Goal: Task Accomplishment & Management: Use online tool/utility

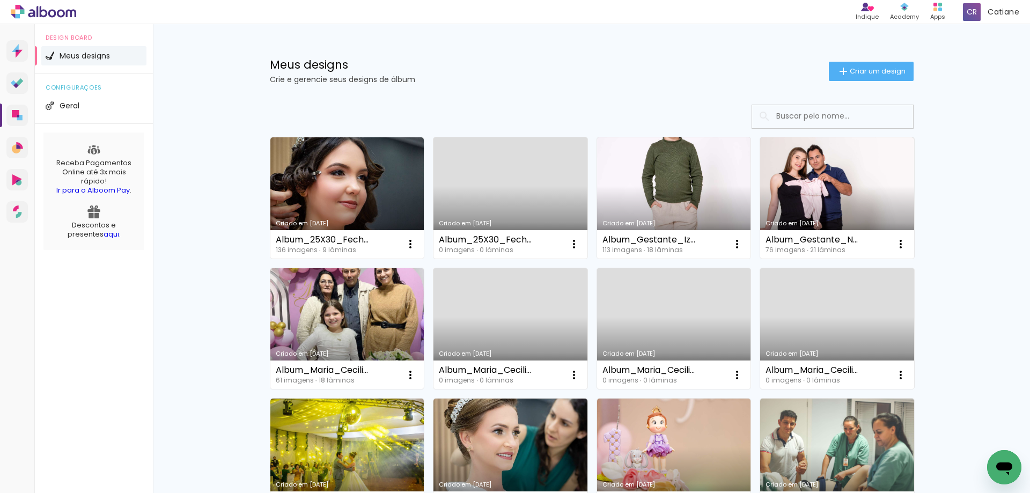
click at [666, 190] on link "Criado em [DATE]" at bounding box center [674, 197] width 154 height 121
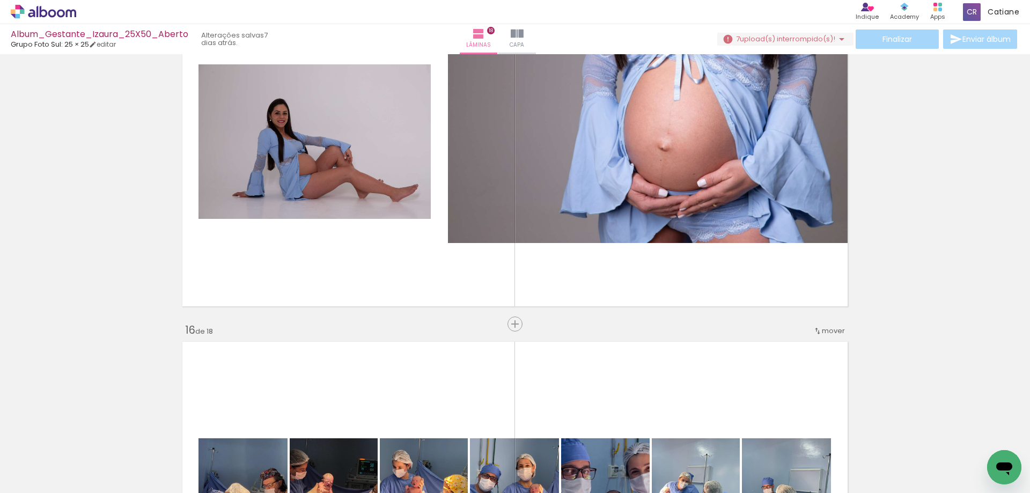
scroll to position [0, 1231]
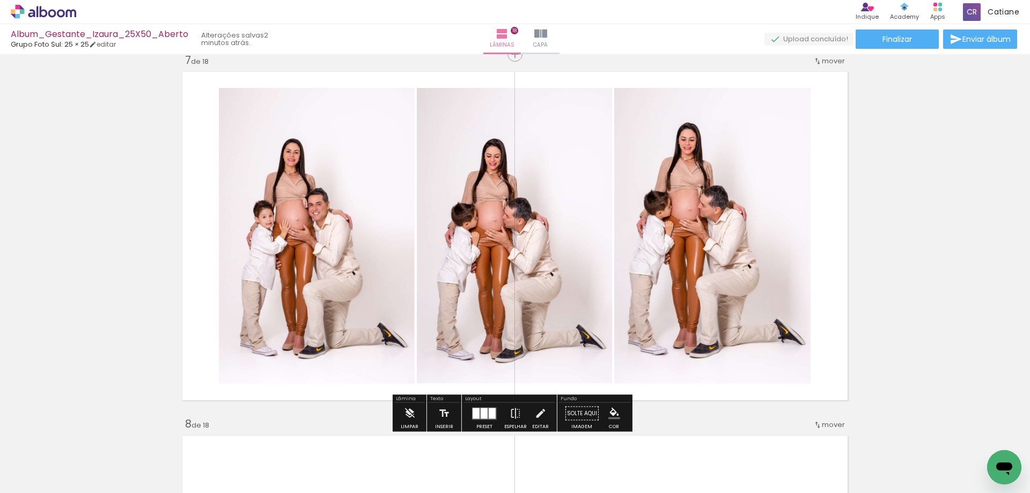
scroll to position [2198, 0]
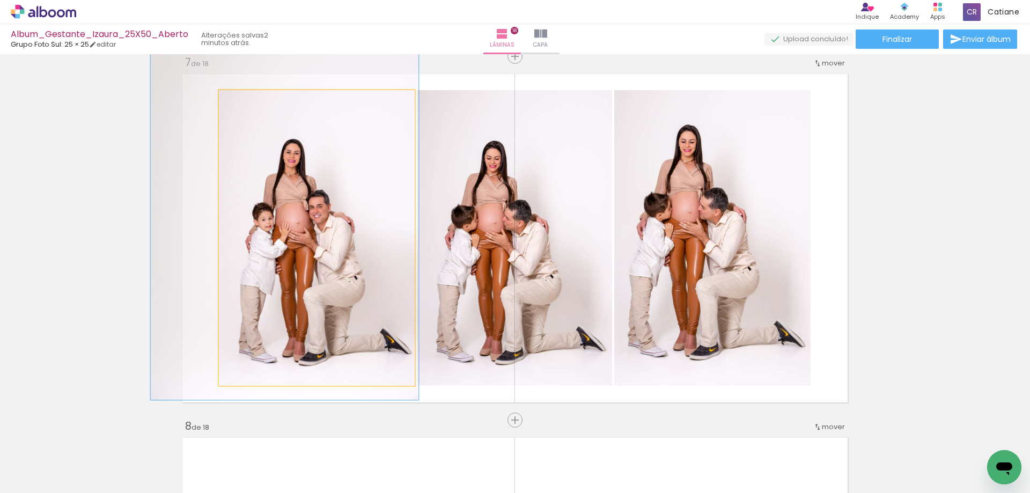
drag, startPoint x: 252, startPoint y: 103, endPoint x: 254, endPoint y: 111, distance: 8.3
type paper-slider "136"
click at [253, 107] on div at bounding box center [259, 101] width 17 height 17
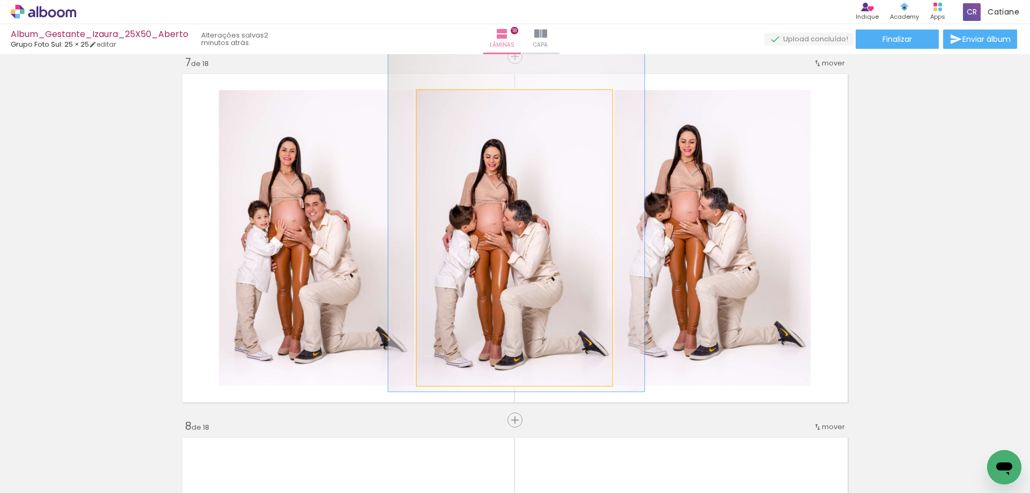
drag, startPoint x: 450, startPoint y: 101, endPoint x: 452, endPoint y: 112, distance: 10.9
type paper-slider "130"
click at [452, 112] on quentale-photo at bounding box center [514, 238] width 195 height 296
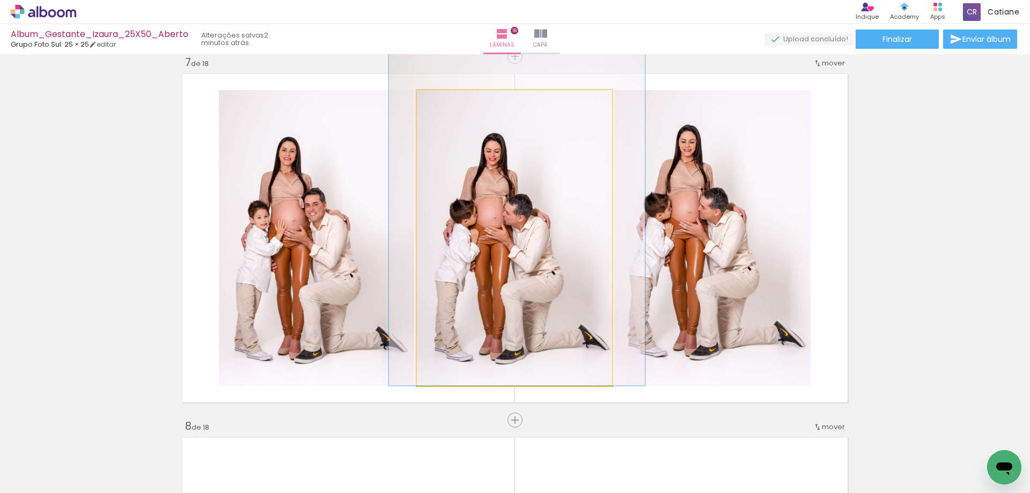
drag, startPoint x: 492, startPoint y: 221, endPoint x: 493, endPoint y: 211, distance: 10.2
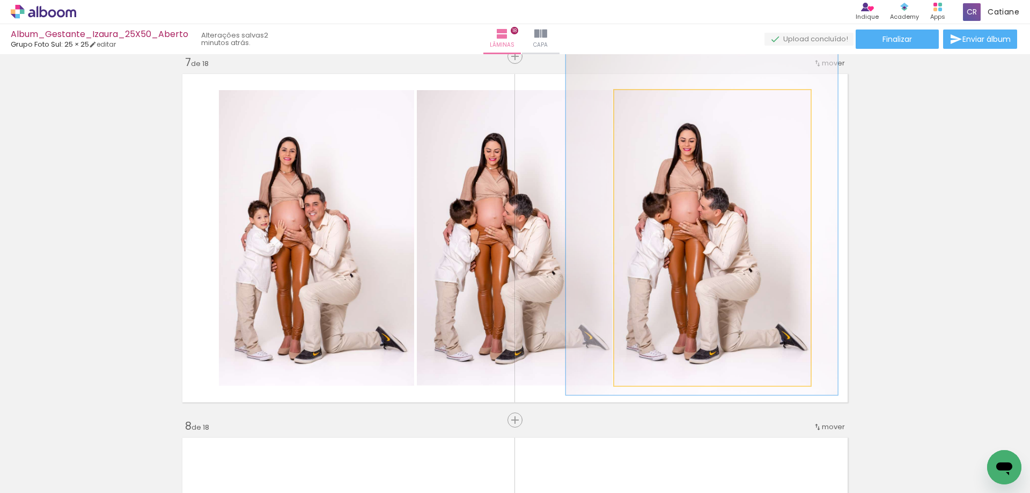
type paper-slider "138"
click at [651, 104] on div at bounding box center [656, 102] width 10 height 10
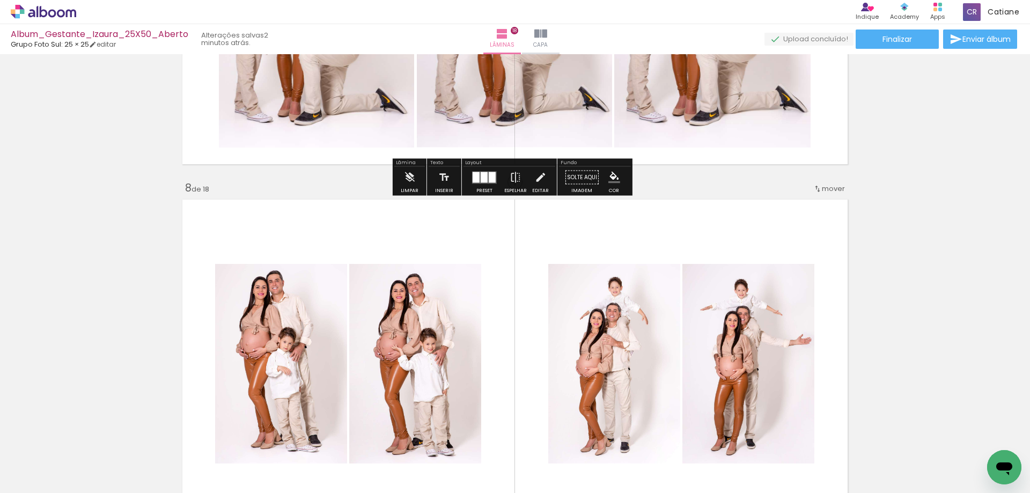
scroll to position [2520, 0]
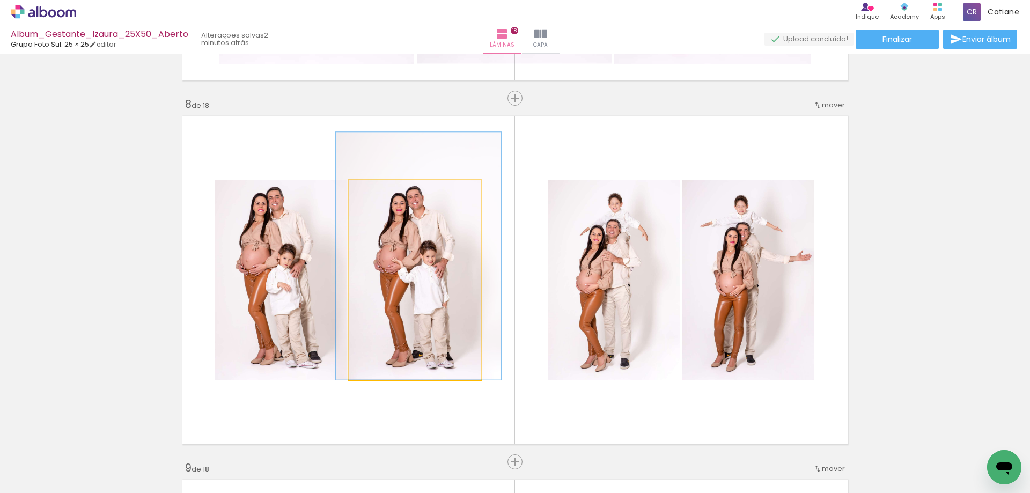
drag, startPoint x: 412, startPoint y: 291, endPoint x: 412, endPoint y: 283, distance: 7.5
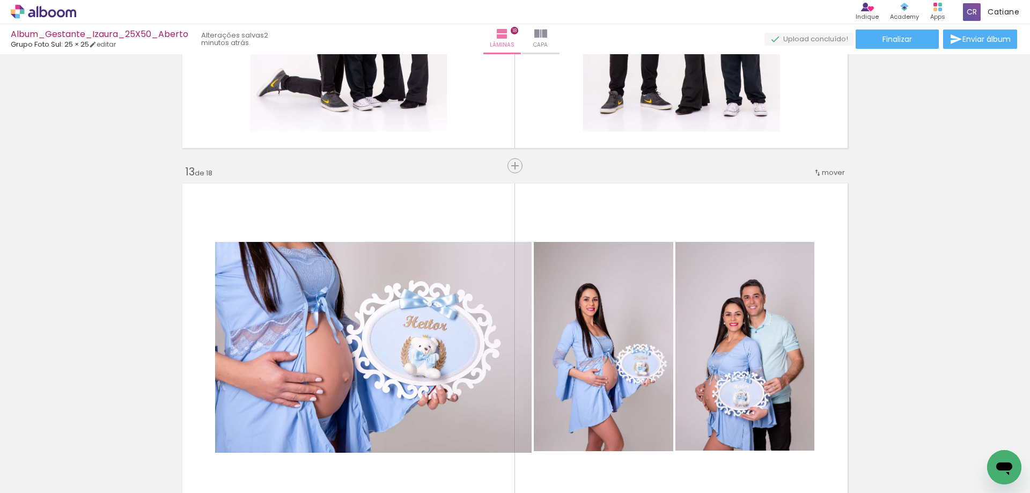
scroll to position [4452, 0]
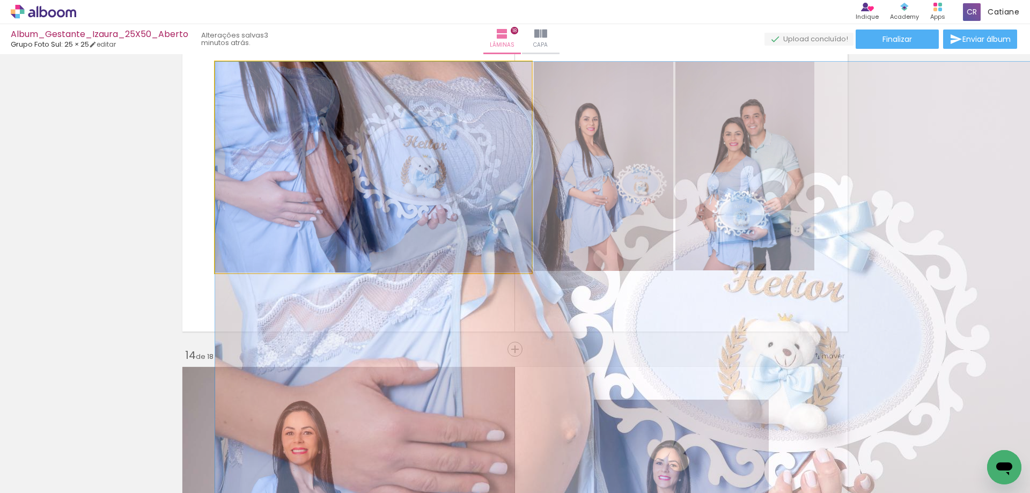
drag, startPoint x: 242, startPoint y: 72, endPoint x: 231, endPoint y: 77, distance: 11.8
click at [232, 77] on div at bounding box center [240, 72] width 17 height 17
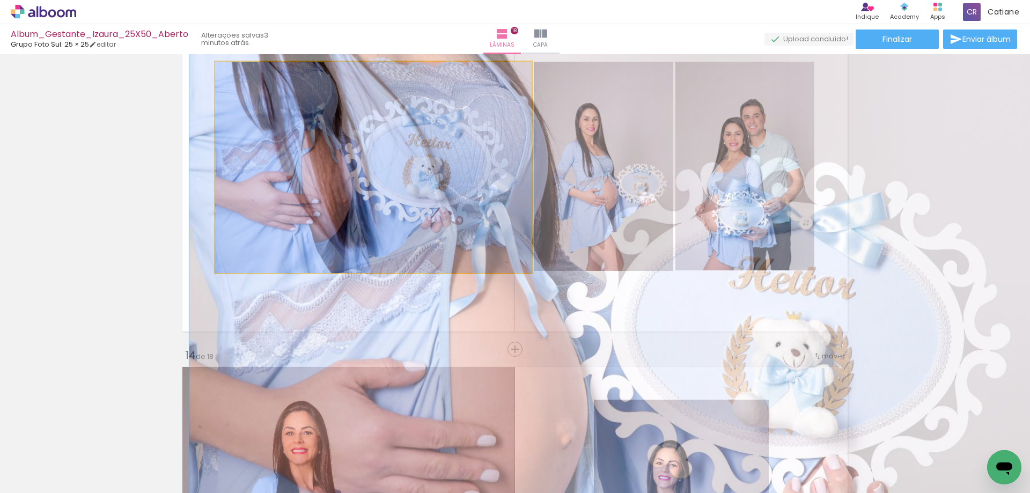
type paper-slider "106"
click at [239, 76] on div at bounding box center [243, 73] width 10 height 10
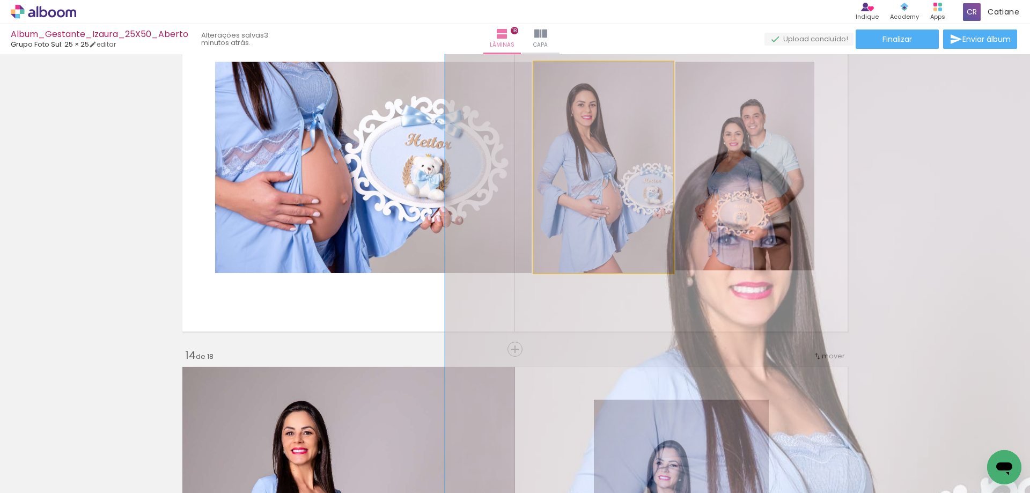
drag, startPoint x: 560, startPoint y: 75, endPoint x: 564, endPoint y: 82, distance: 7.9
click at [564, 82] on quentale-photo at bounding box center [604, 167] width 140 height 211
drag, startPoint x: 575, startPoint y: 152, endPoint x: 571, endPoint y: 135, distance: 18.2
drag, startPoint x: 578, startPoint y: 140, endPoint x: 574, endPoint y: 98, distance: 41.5
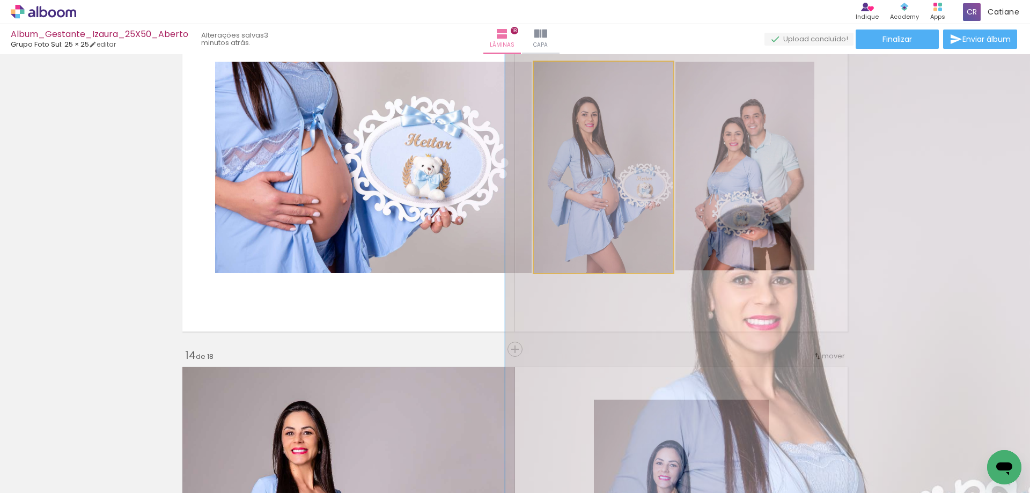
drag, startPoint x: 569, startPoint y: 72, endPoint x: 561, endPoint y: 73, distance: 8.6
click at [561, 73] on div at bounding box center [564, 73] width 10 height 10
drag, startPoint x: 571, startPoint y: 171, endPoint x: 571, endPoint y: 140, distance: 30.6
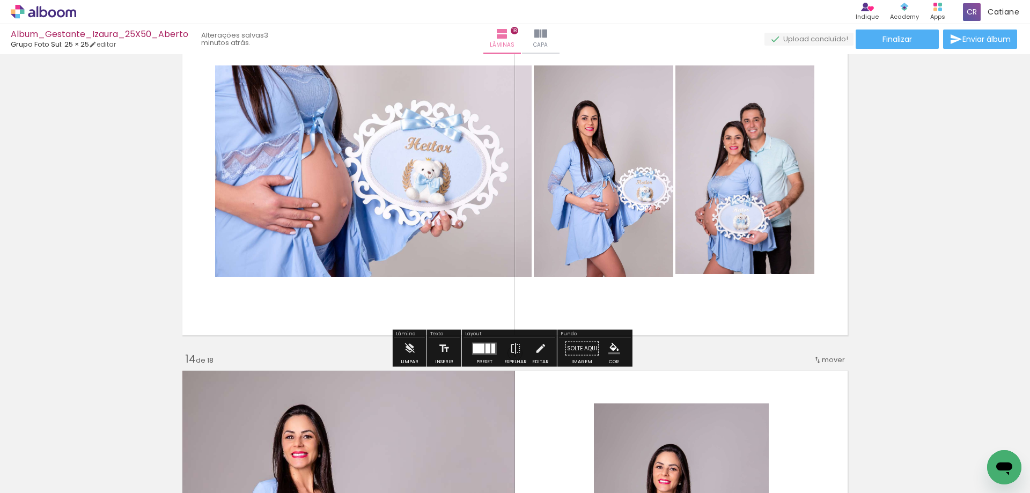
scroll to position [4398, 0]
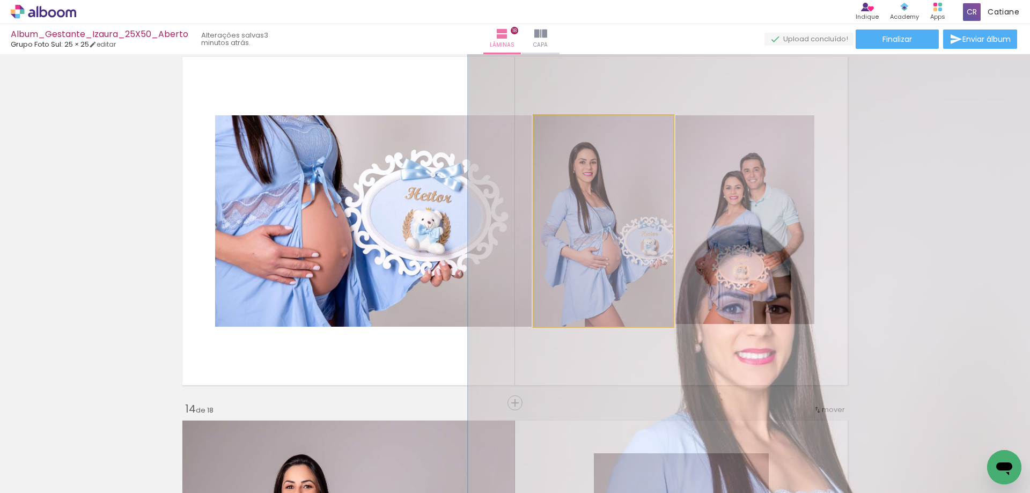
drag, startPoint x: 559, startPoint y: 122, endPoint x: 564, endPoint y: 139, distance: 17.5
type paper-slider "123"
click at [564, 139] on quentale-photo at bounding box center [604, 220] width 140 height 211
drag, startPoint x: 590, startPoint y: 250, endPoint x: 584, endPoint y: 205, distance: 45.5
drag, startPoint x: 603, startPoint y: 231, endPoint x: 598, endPoint y: 228, distance: 6.3
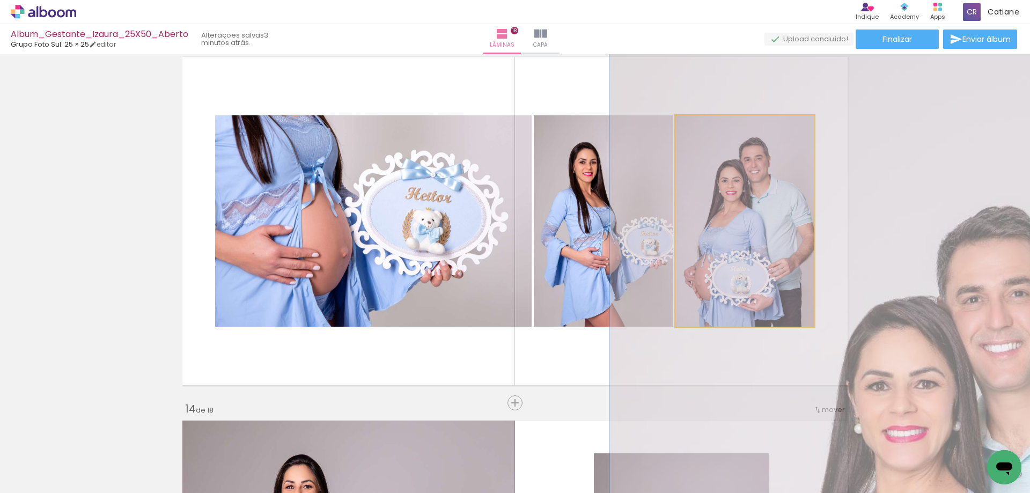
drag, startPoint x: 706, startPoint y: 128, endPoint x: 709, endPoint y: 137, distance: 9.5
type paper-slider "123"
click at [709, 137] on quentale-photo at bounding box center [745, 220] width 139 height 211
drag, startPoint x: 775, startPoint y: 244, endPoint x: 763, endPoint y: 215, distance: 31.0
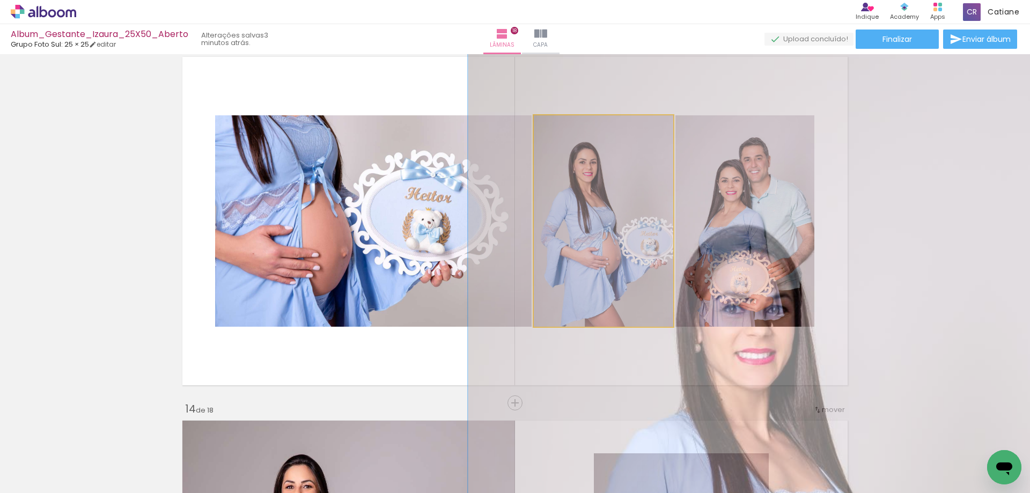
drag, startPoint x: 618, startPoint y: 229, endPoint x: 579, endPoint y: 169, distance: 71.7
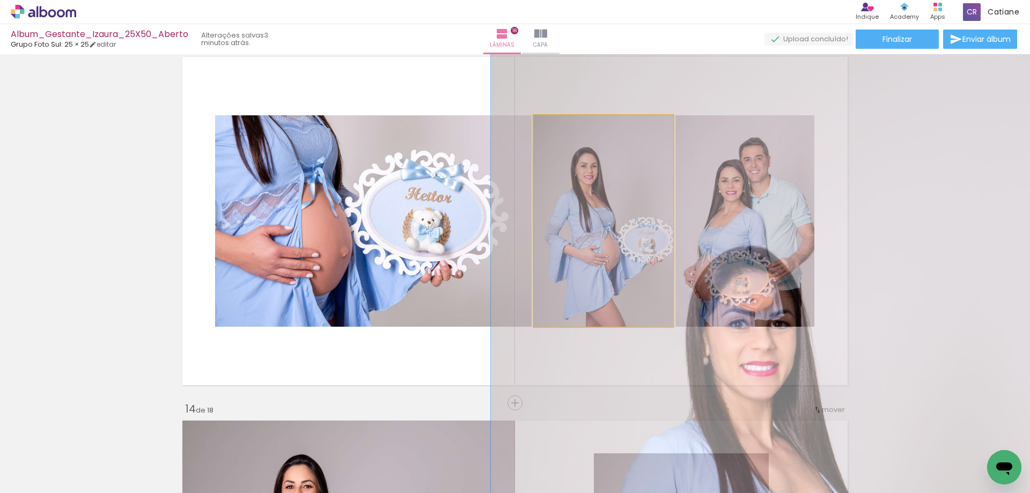
type paper-slider "115"
click at [566, 127] on div at bounding box center [565, 126] width 17 height 17
click at [542, 126] on iron-icon at bounding box center [545, 126] width 11 height 11
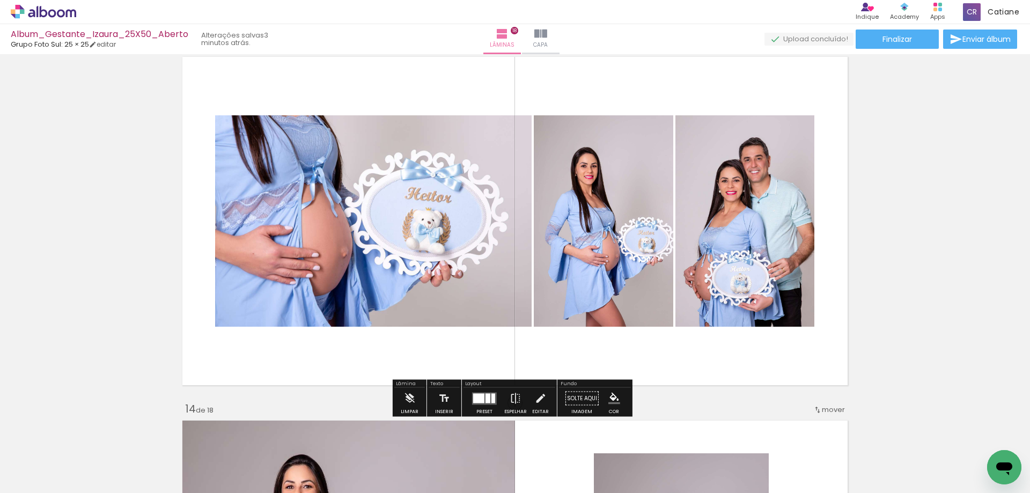
click at [542, 126] on iron-icon at bounding box center [545, 126] width 11 height 11
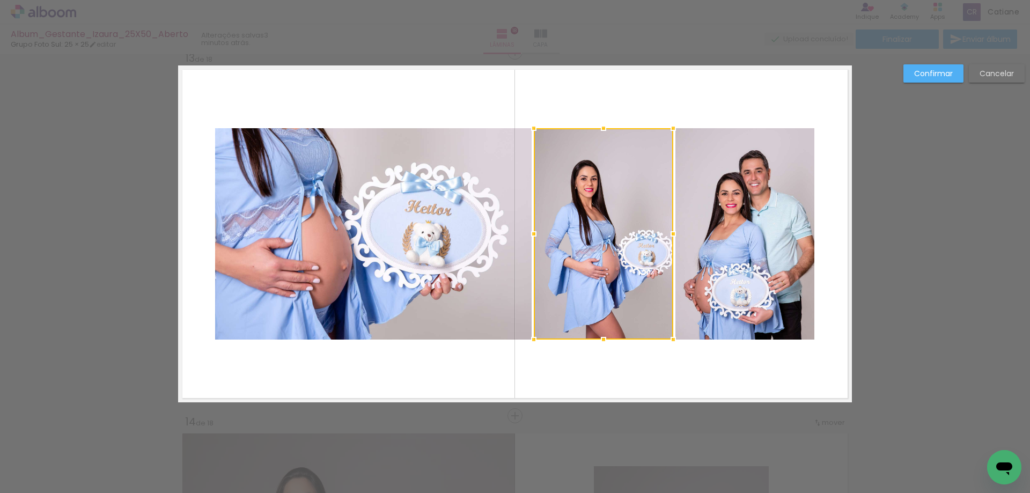
scroll to position [4379, 0]
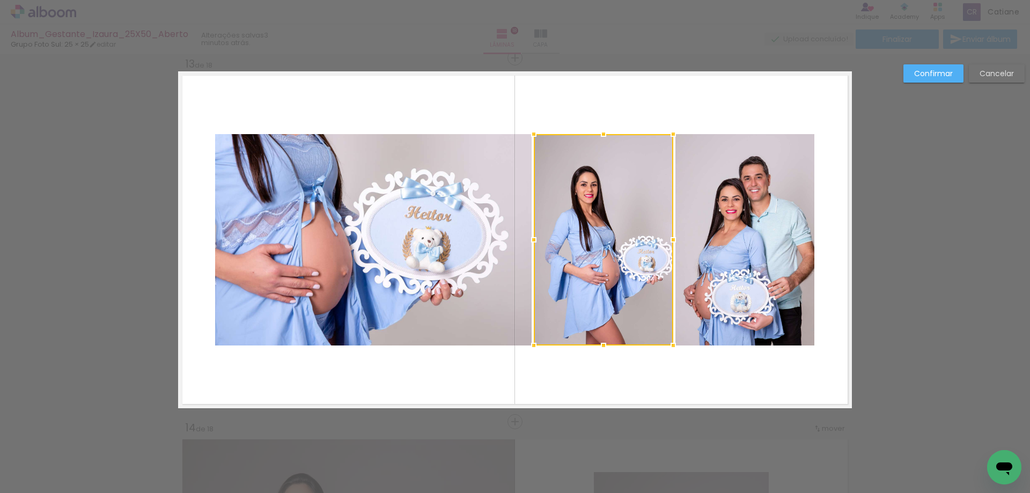
click at [914, 75] on paper-button "Confirmar" at bounding box center [934, 73] width 60 height 18
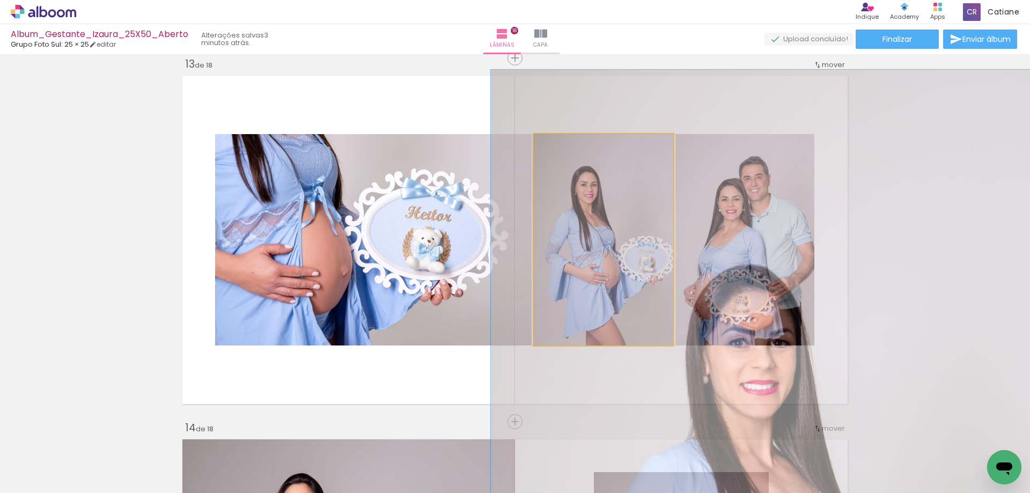
drag, startPoint x: 583, startPoint y: 218, endPoint x: 568, endPoint y: 203, distance: 21.2
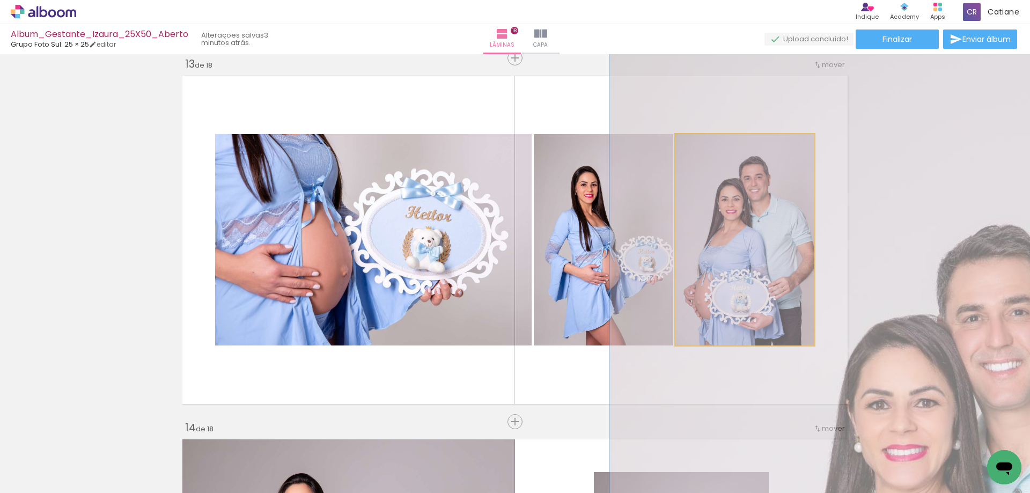
drag, startPoint x: 760, startPoint y: 228, endPoint x: 746, endPoint y: 225, distance: 13.7
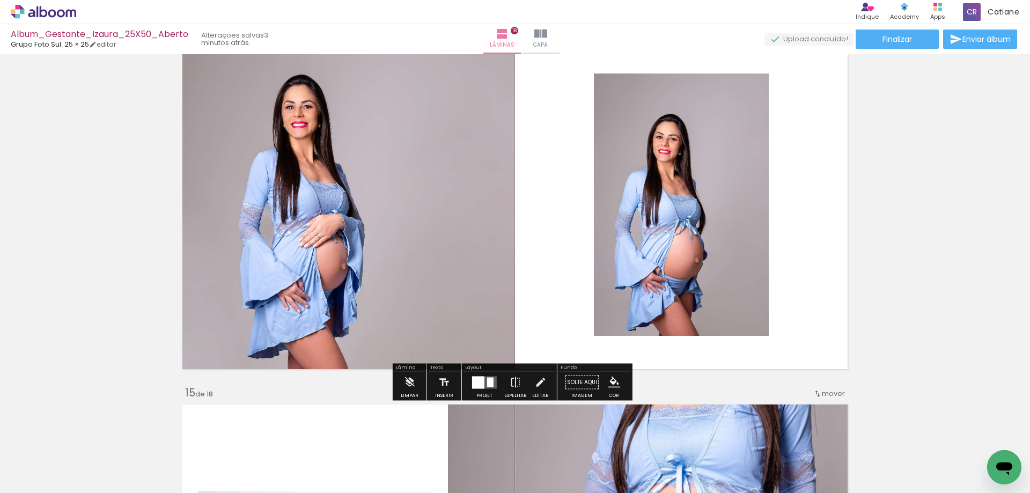
scroll to position [4755, 0]
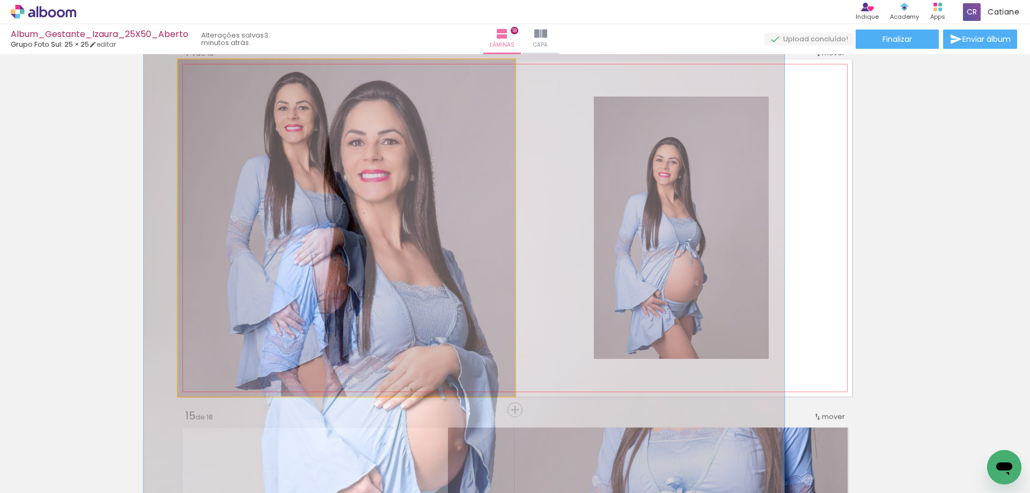
drag, startPoint x: 208, startPoint y: 70, endPoint x: 208, endPoint y: 76, distance: 6.5
type paper-slider "112"
click at [208, 76] on div at bounding box center [208, 70] width 17 height 17
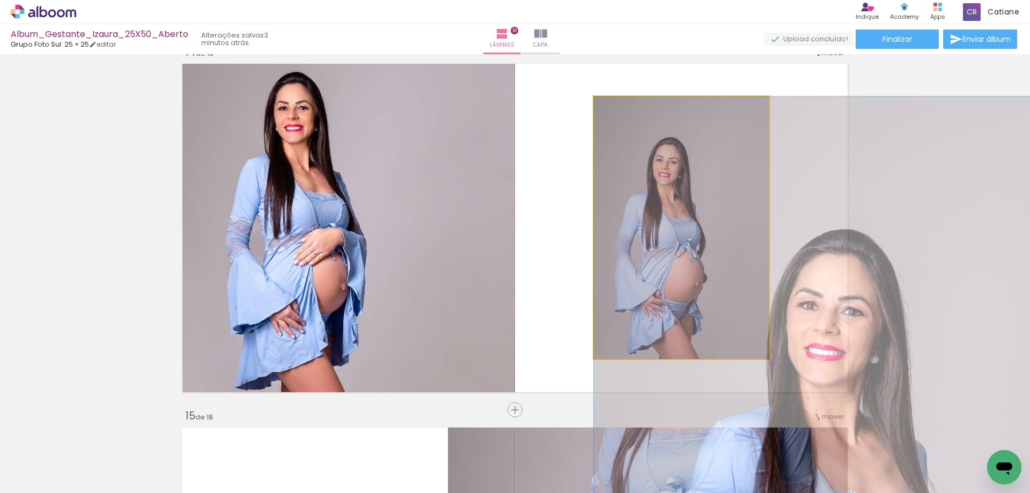
drag, startPoint x: 693, startPoint y: 294, endPoint x: 681, endPoint y: 259, distance: 37.2
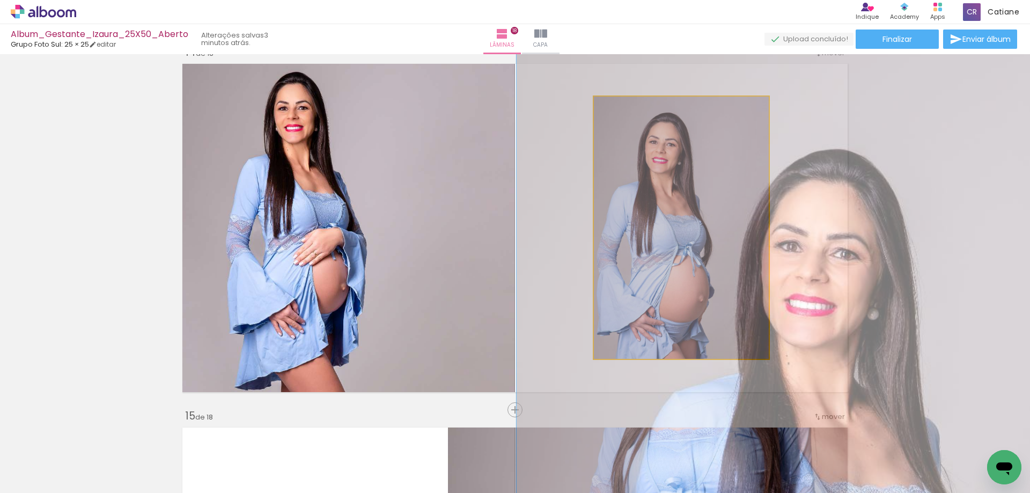
drag, startPoint x: 623, startPoint y: 105, endPoint x: 627, endPoint y: 124, distance: 19.2
type paper-slider "127"
click at [627, 124] on quentale-photo at bounding box center [681, 228] width 175 height 262
drag, startPoint x: 678, startPoint y: 198, endPoint x: 685, endPoint y: 184, distance: 15.6
drag, startPoint x: 658, startPoint y: 195, endPoint x: 664, endPoint y: 161, distance: 34.8
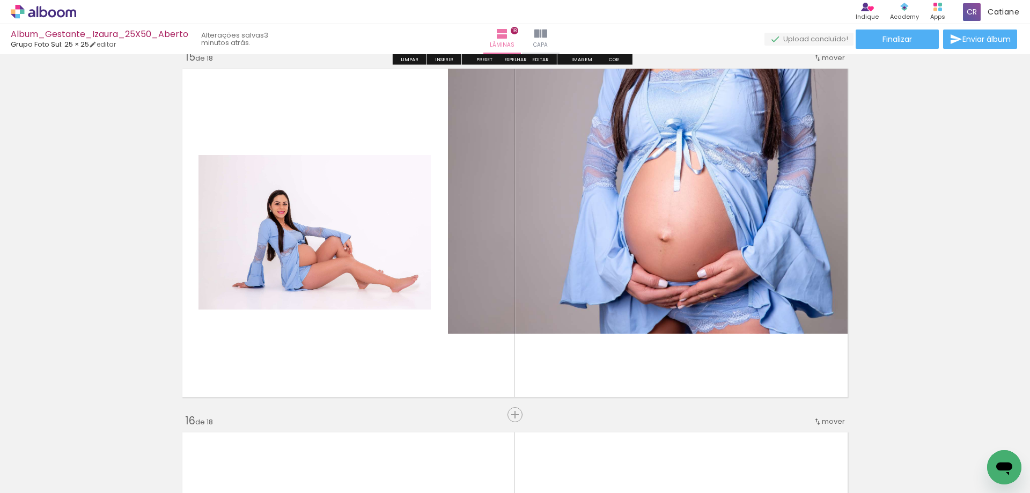
scroll to position [5131, 0]
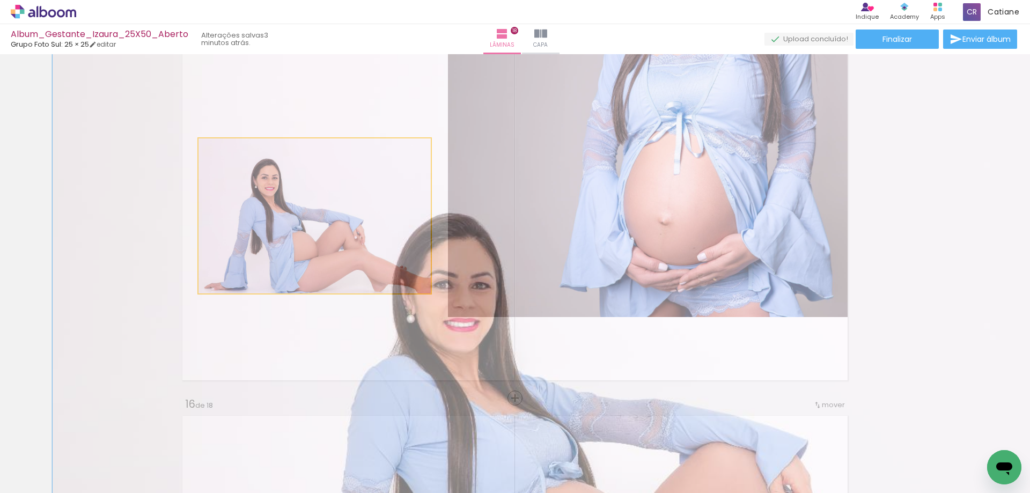
drag, startPoint x: 229, startPoint y: 148, endPoint x: 236, endPoint y: 157, distance: 11.2
click at [236, 157] on div at bounding box center [238, 149] width 17 height 17
drag, startPoint x: 329, startPoint y: 234, endPoint x: 322, endPoint y: 223, distance: 13.5
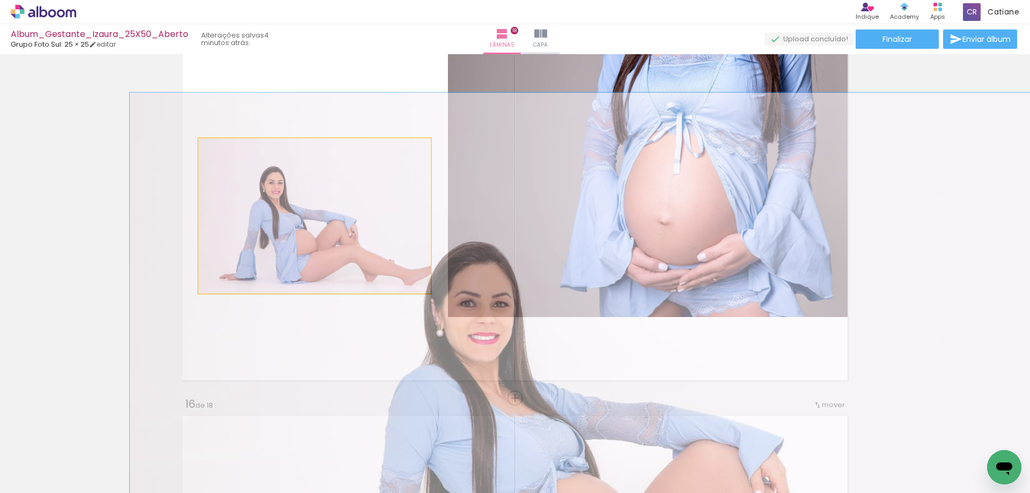
drag, startPoint x: 228, startPoint y: 142, endPoint x: 221, endPoint y: 148, distance: 9.6
click at [222, 148] on div at bounding box center [230, 149] width 17 height 17
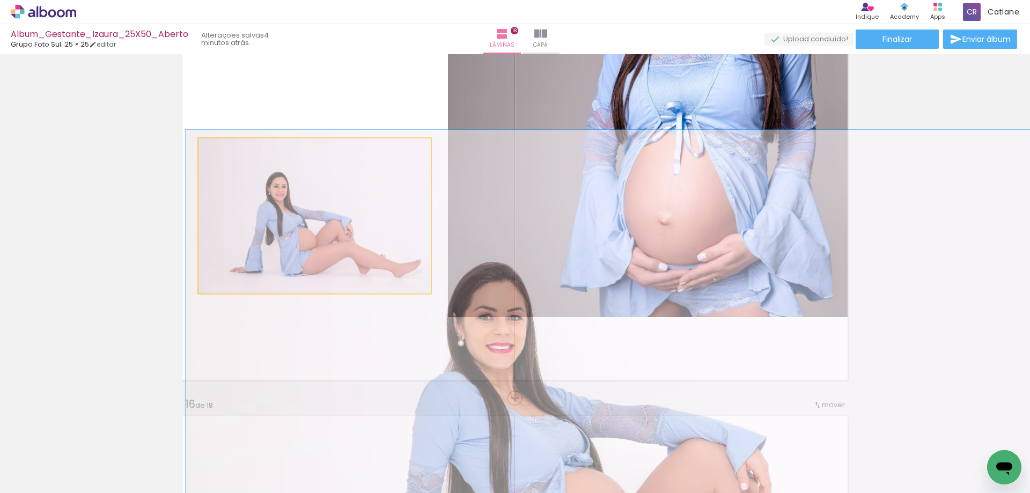
click at [222, 151] on div at bounding box center [225, 150] width 10 height 10
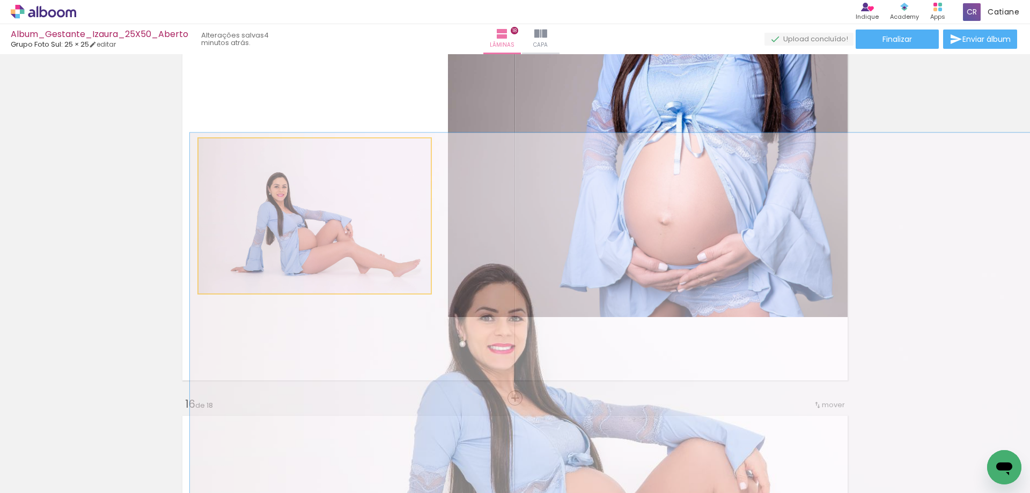
drag, startPoint x: 317, startPoint y: 248, endPoint x: 298, endPoint y: 243, distance: 19.2
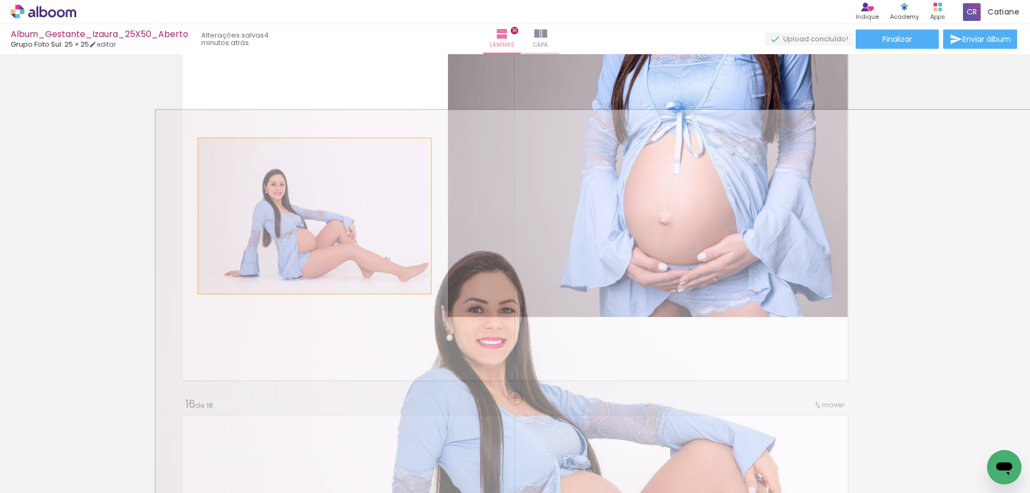
drag, startPoint x: 224, startPoint y: 147, endPoint x: 228, endPoint y: 162, distance: 15.0
type paper-slider "110"
click at [228, 162] on quentale-photo at bounding box center [315, 215] width 232 height 155
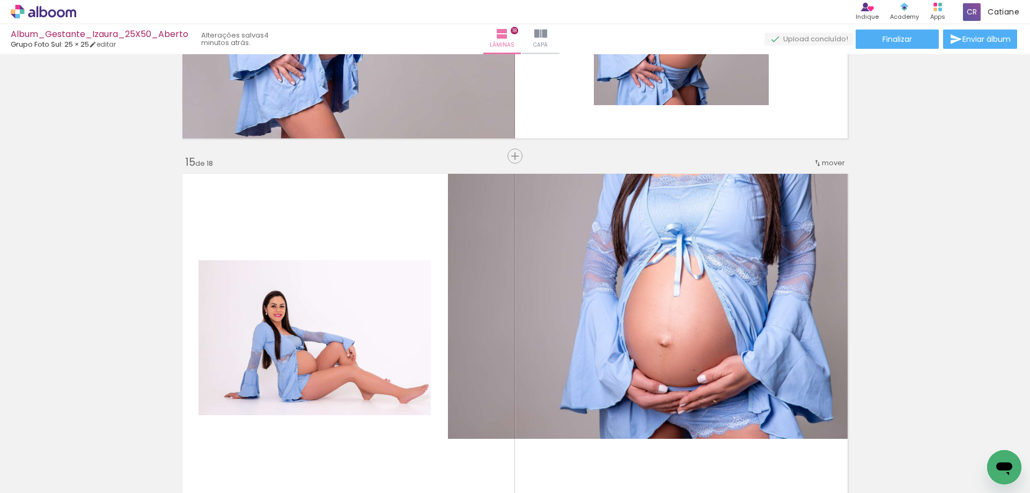
scroll to position [5077, 0]
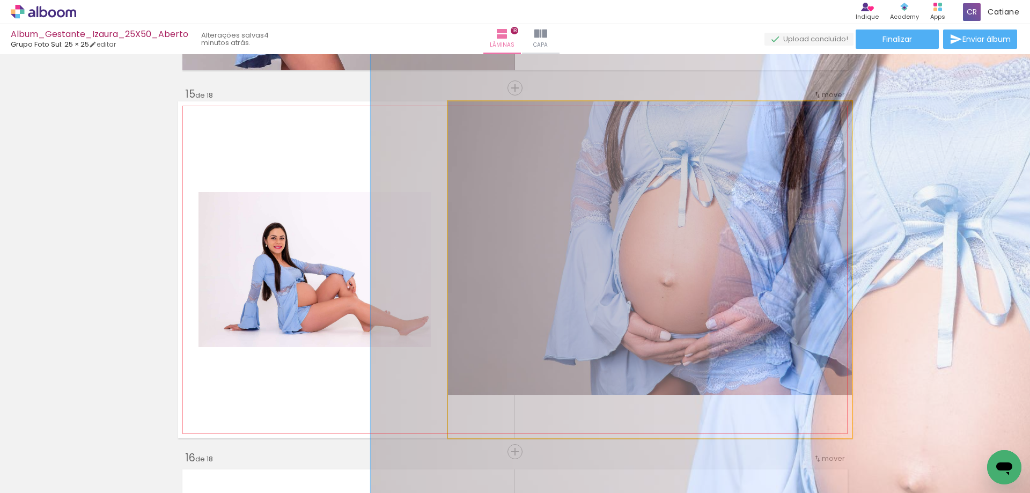
drag, startPoint x: 476, startPoint y: 112, endPoint x: 479, endPoint y: 123, distance: 12.2
type paper-slider "118"
click at [479, 123] on quentale-photo at bounding box center [650, 269] width 404 height 337
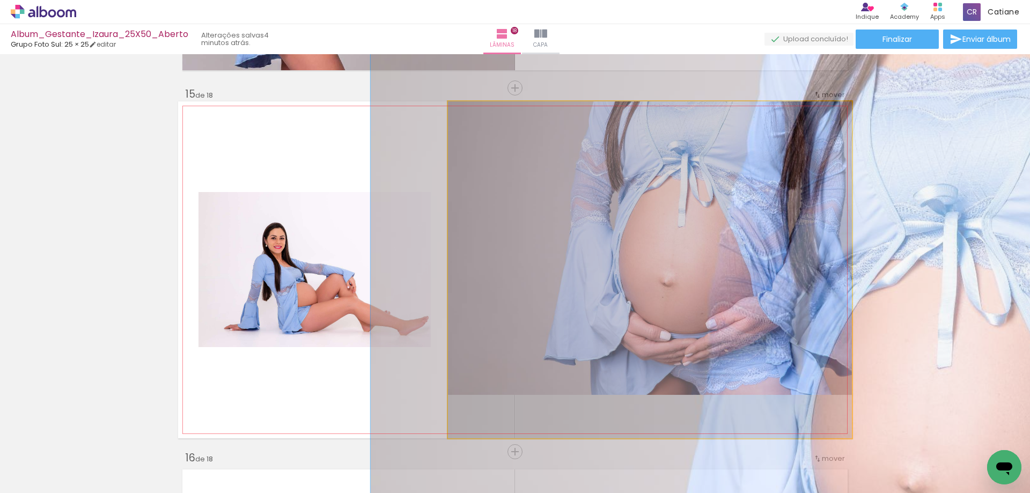
drag, startPoint x: 726, startPoint y: 192, endPoint x: 688, endPoint y: 192, distance: 37.6
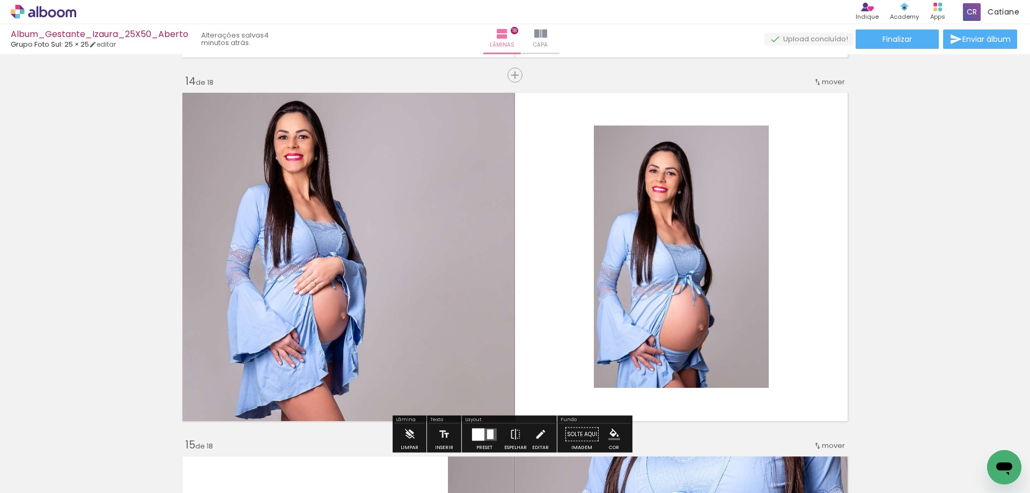
scroll to position [4755, 0]
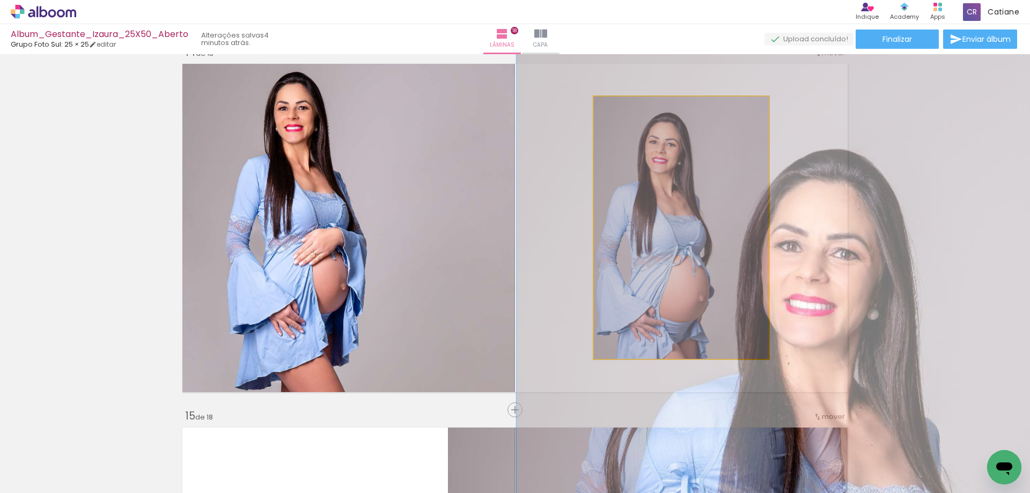
drag, startPoint x: 692, startPoint y: 249, endPoint x: 718, endPoint y: 232, distance: 31.1
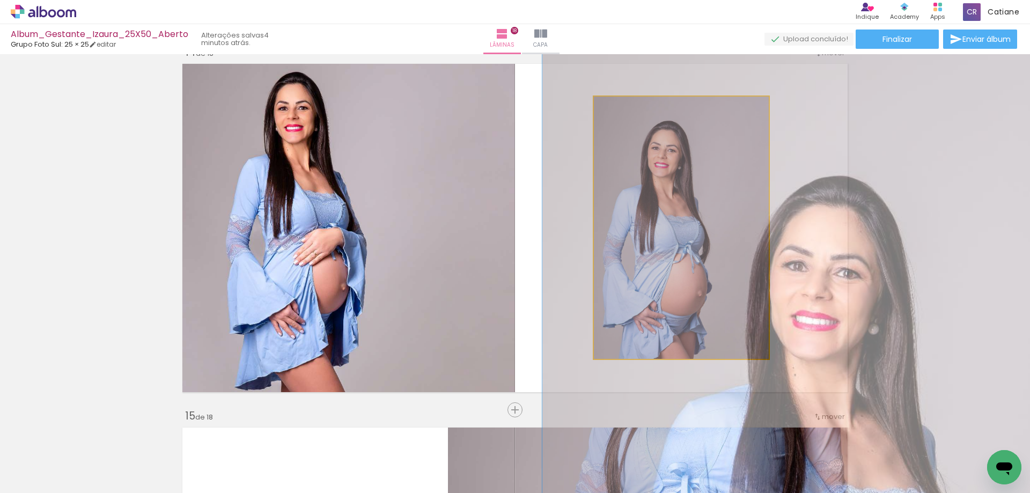
click at [623, 110] on div at bounding box center [626, 107] width 17 height 17
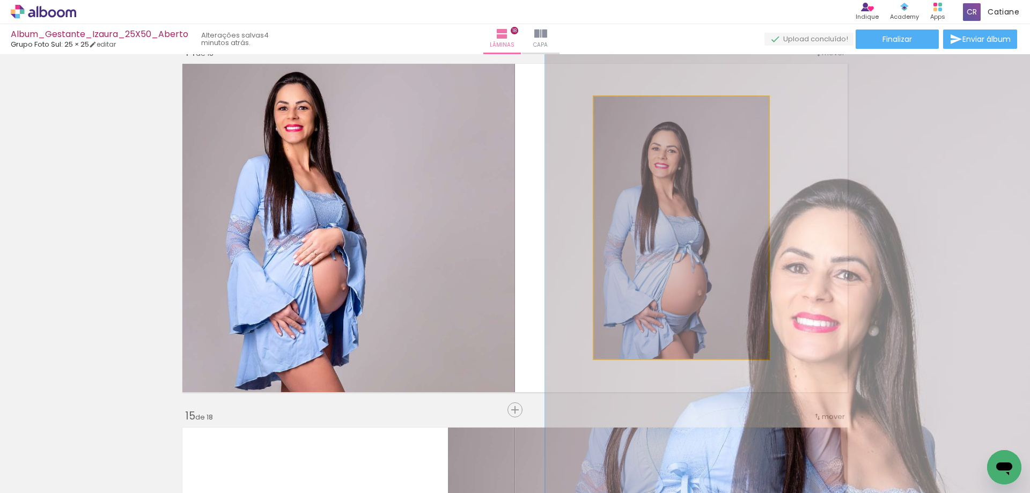
drag, startPoint x: 645, startPoint y: 259, endPoint x: 657, endPoint y: 244, distance: 18.7
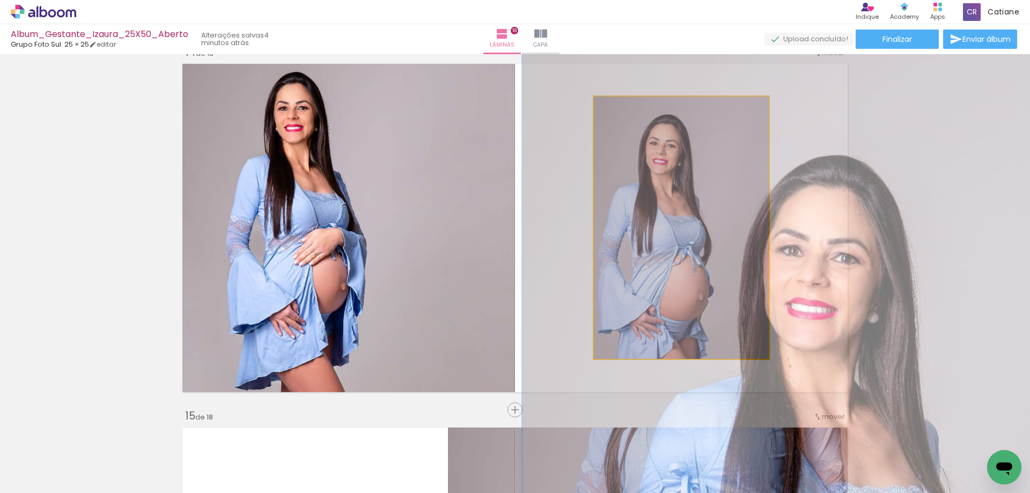
type paper-slider "125"
click at [621, 111] on div at bounding box center [629, 107] width 17 height 17
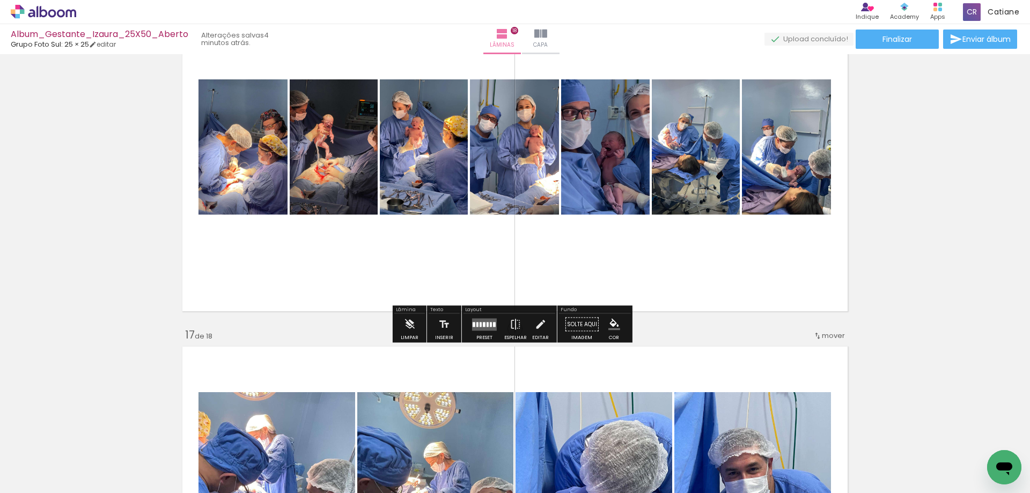
scroll to position [5614, 0]
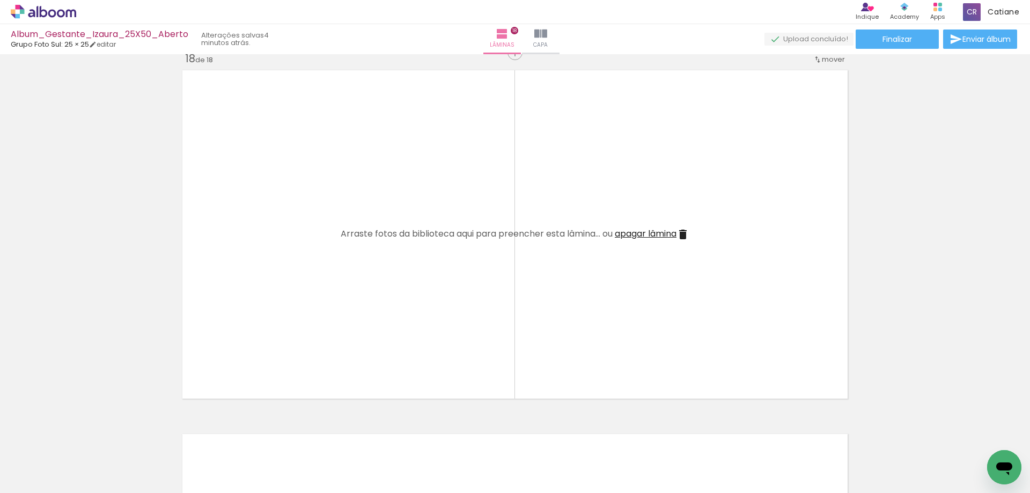
click at [636, 232] on span "apagar lâmina" at bounding box center [646, 234] width 62 height 12
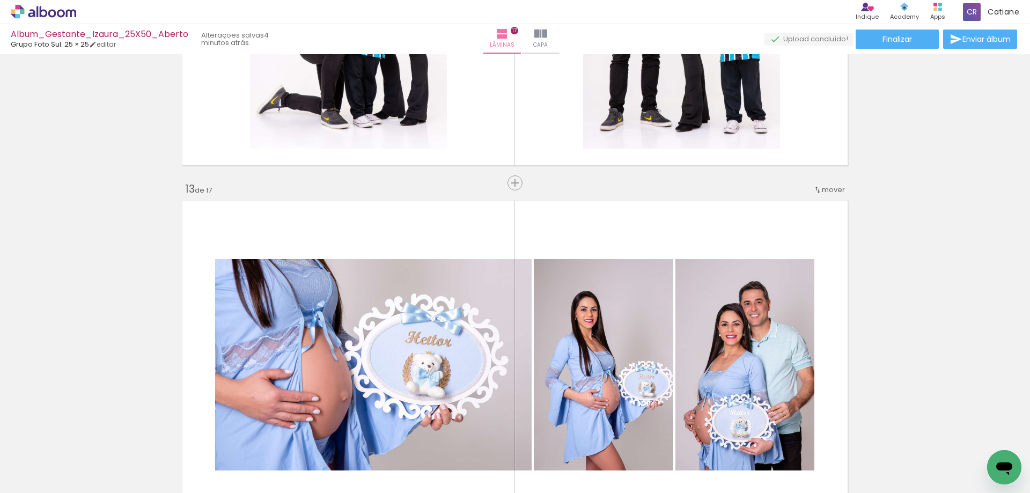
scroll to position [4241, 0]
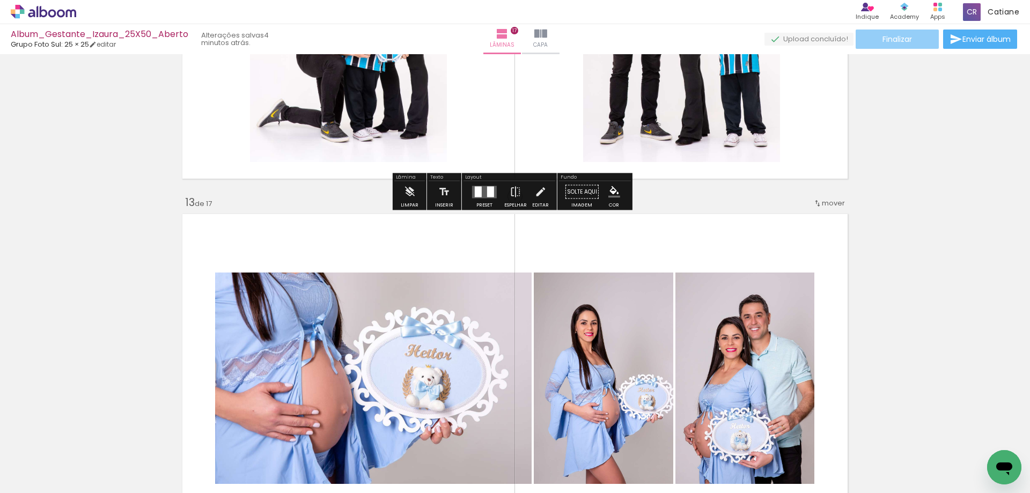
click at [862, 40] on paper-button "Finalizar" at bounding box center [897, 39] width 83 height 19
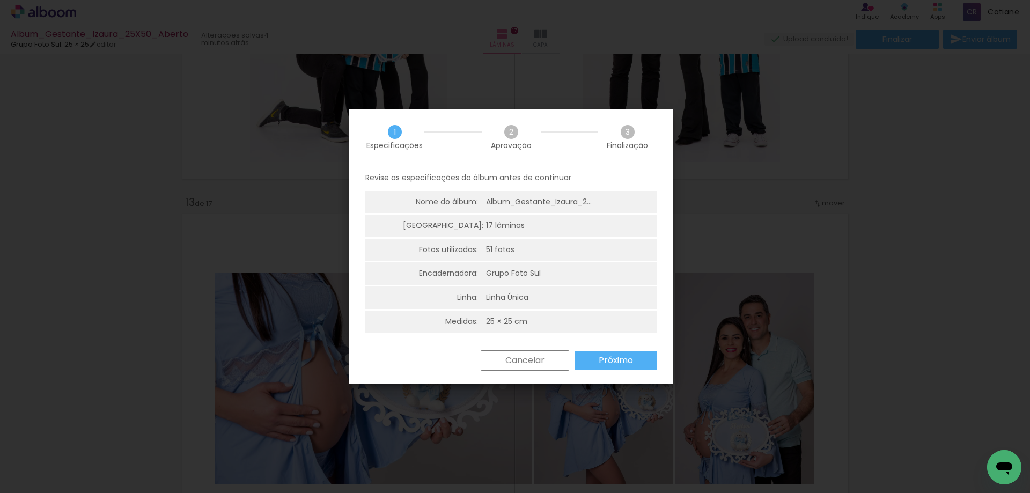
click at [0, 0] on slot "Próximo" at bounding box center [0, 0] width 0 height 0
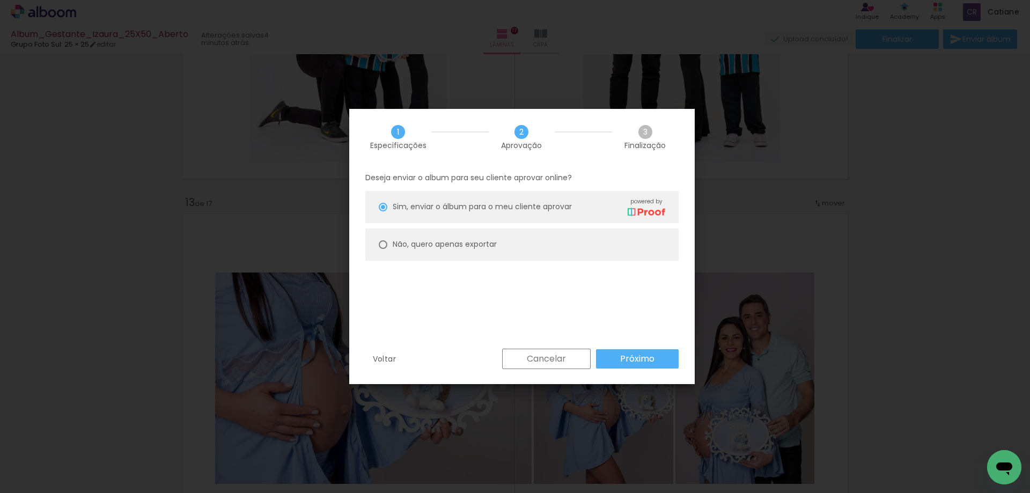
click at [453, 237] on paper-radio-button "Não, quero apenas exportar" at bounding box center [521, 245] width 313 height 32
type paper-radio-button "on"
click at [0, 0] on slot "Próximo" at bounding box center [0, 0] width 0 height 0
type input "Alta, 300 DPI"
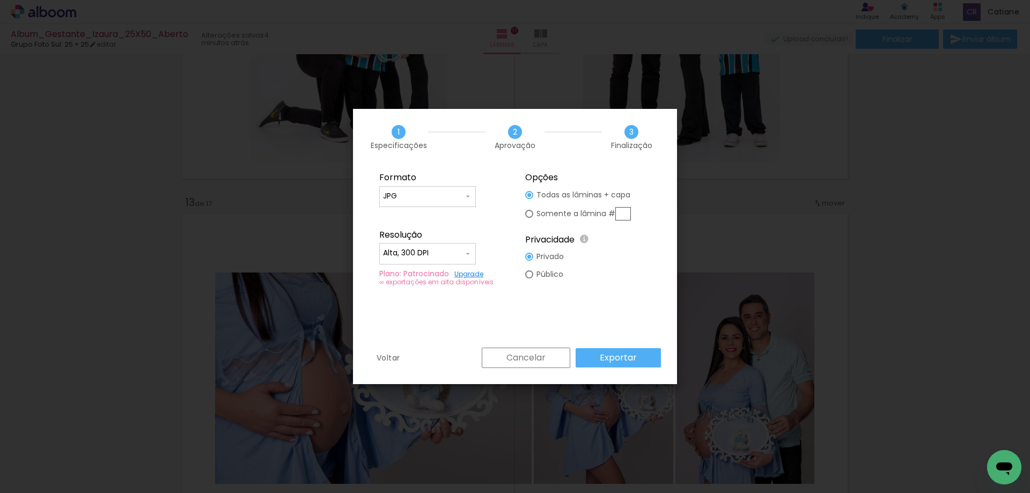
click at [0, 0] on slot "Exportar" at bounding box center [0, 0] width 0 height 0
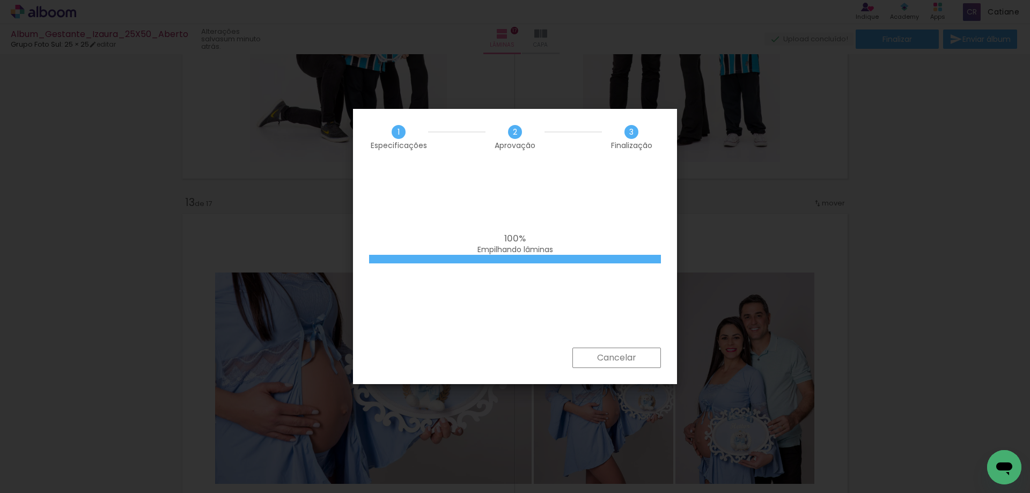
scroll to position [0, 1231]
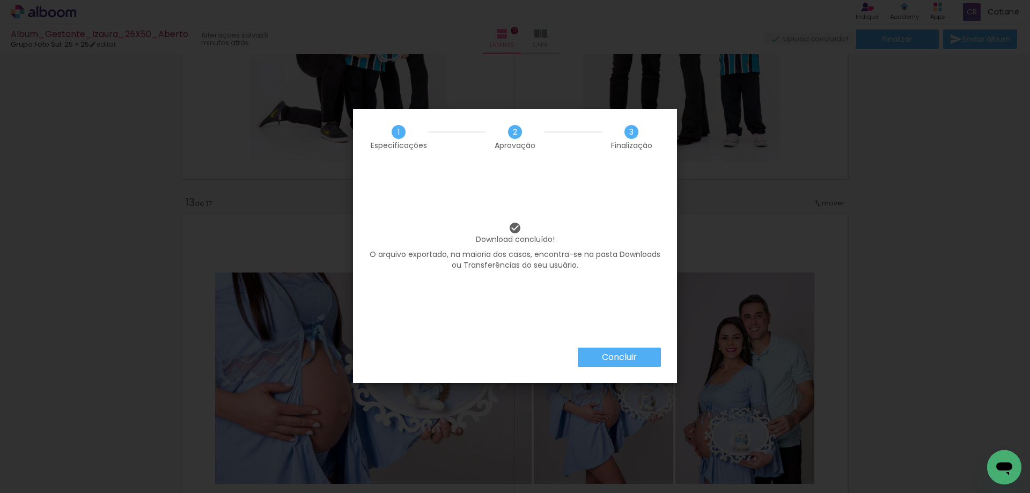
scroll to position [0, 1231]
click at [0, 0] on slot "Concluir" at bounding box center [0, 0] width 0 height 0
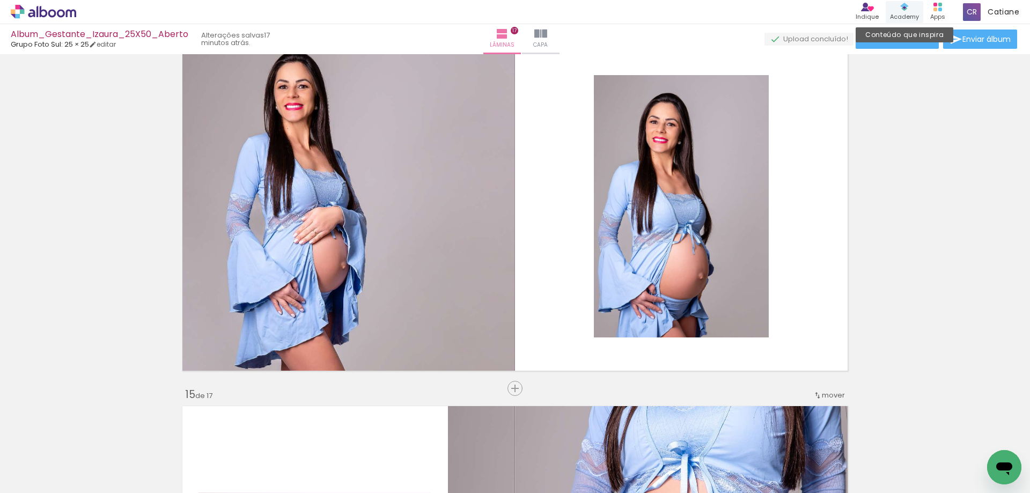
scroll to position [4778, 0]
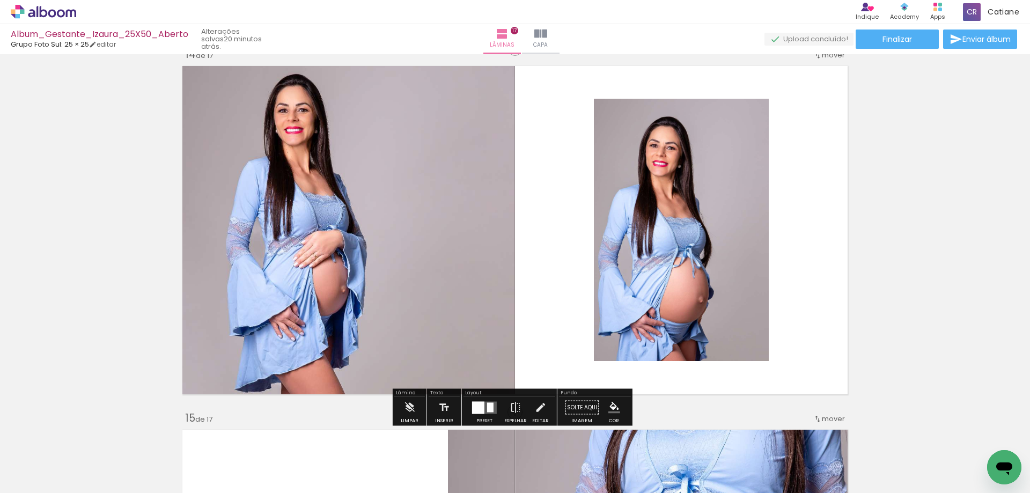
scroll to position [4724, 0]
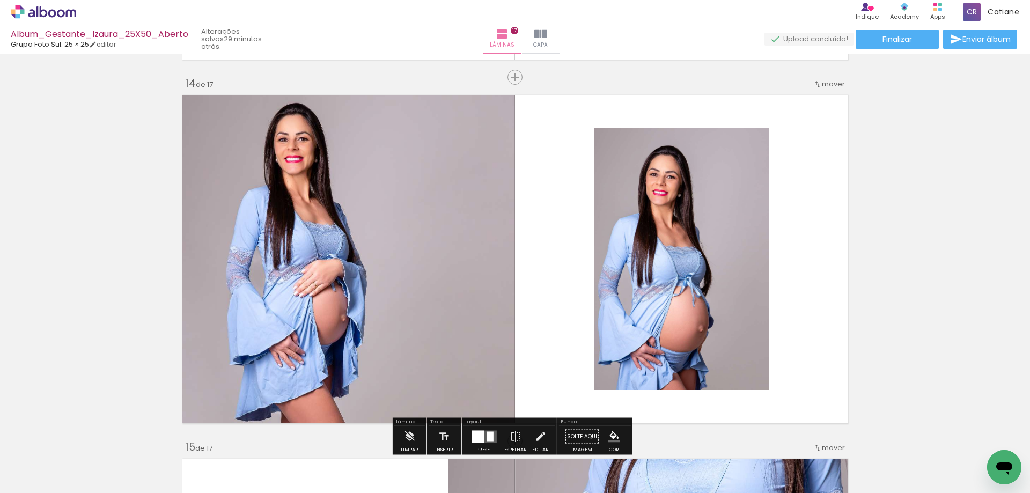
scroll to position [4509, 0]
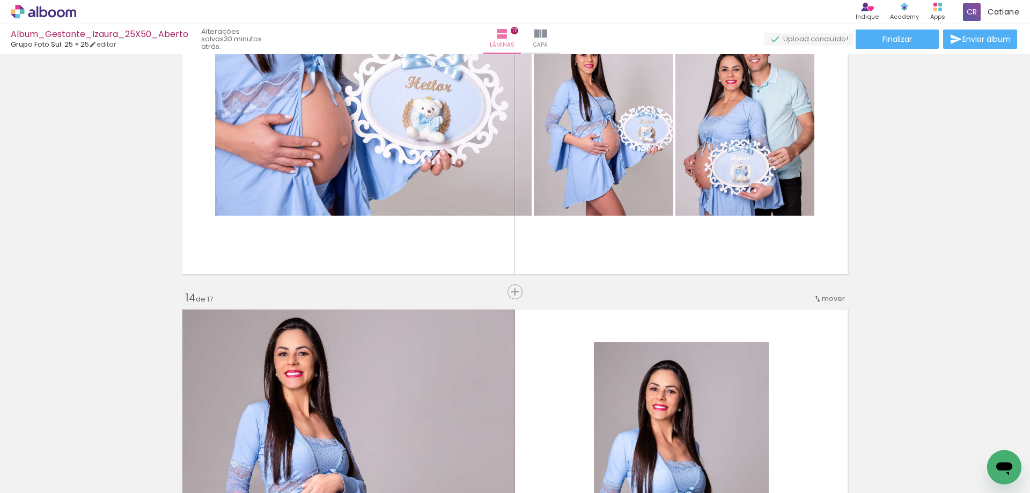
scroll to position [0, 1231]
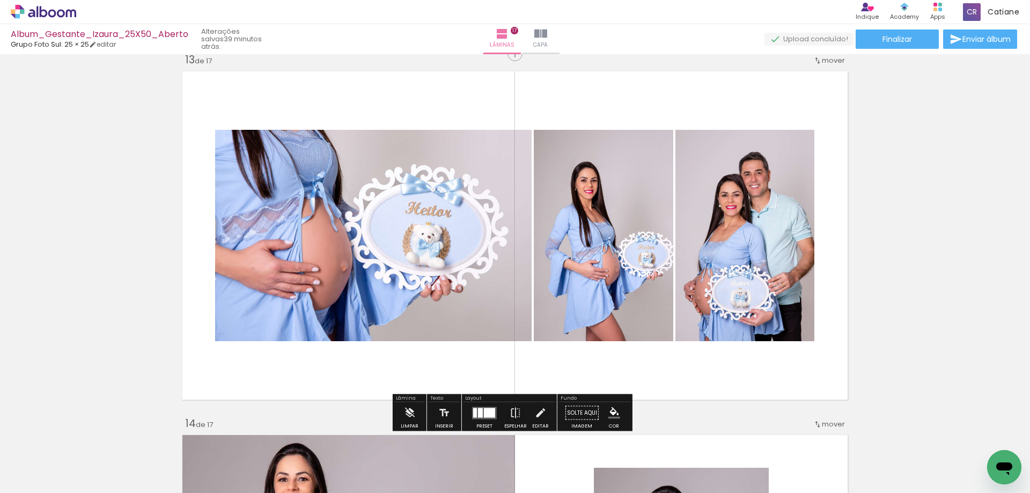
scroll to position [4241, 0]
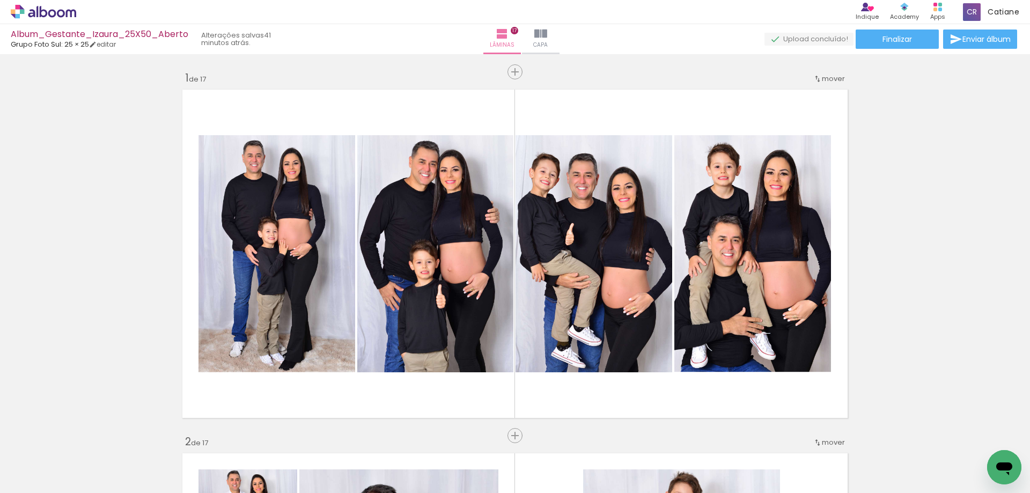
scroll to position [0, 1231]
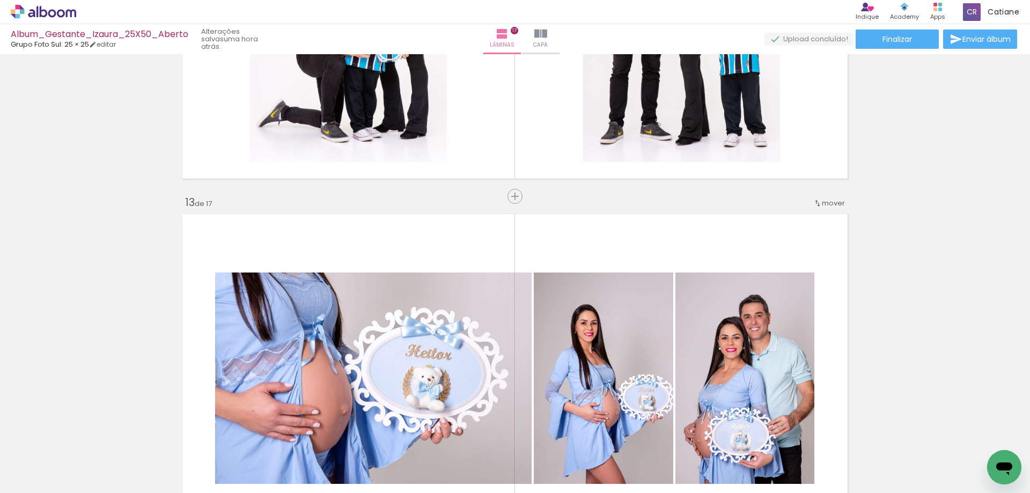
scroll to position [0, 1231]
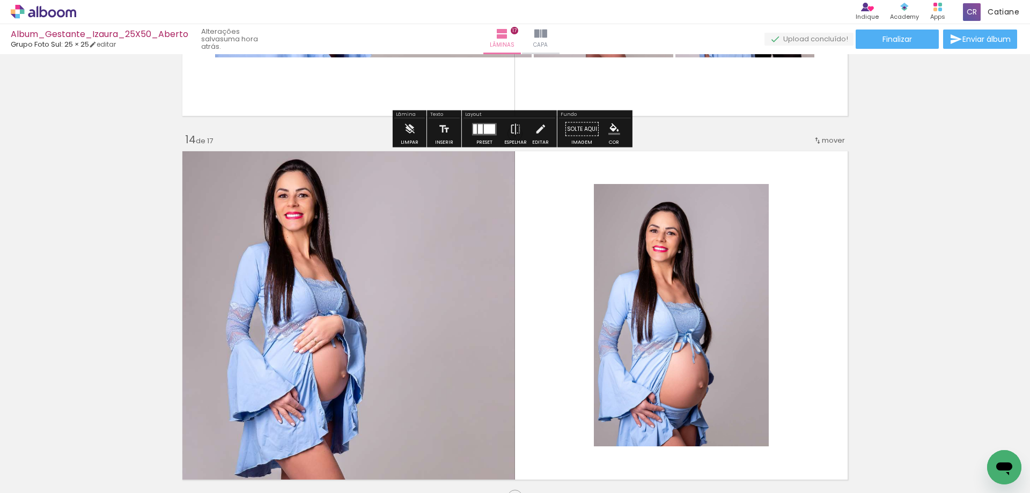
scroll to position [4885, 0]
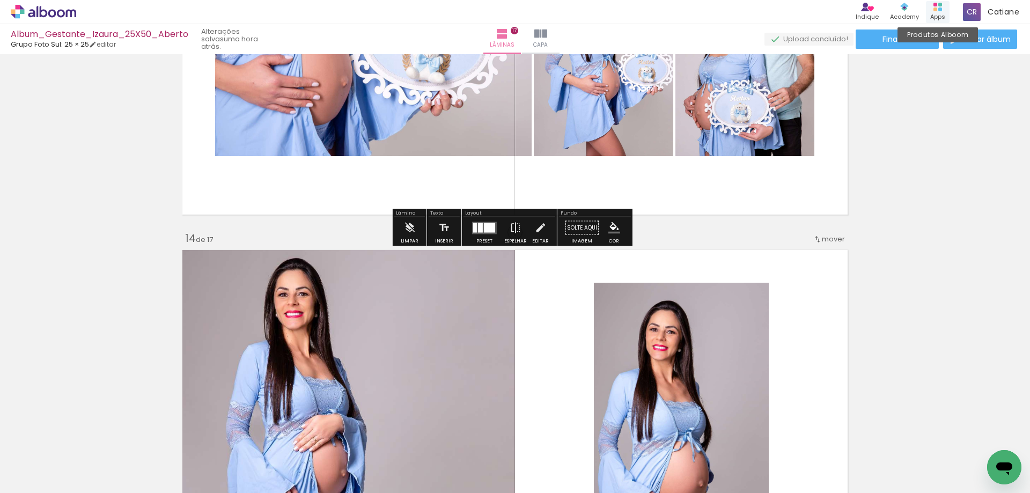
scroll to position [4456, 0]
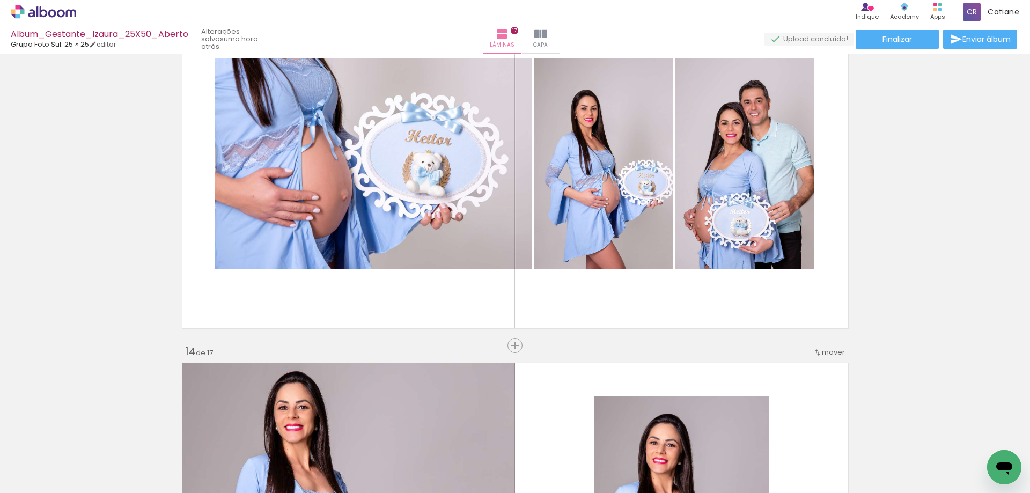
click at [72, 11] on icon at bounding box center [43, 12] width 65 height 14
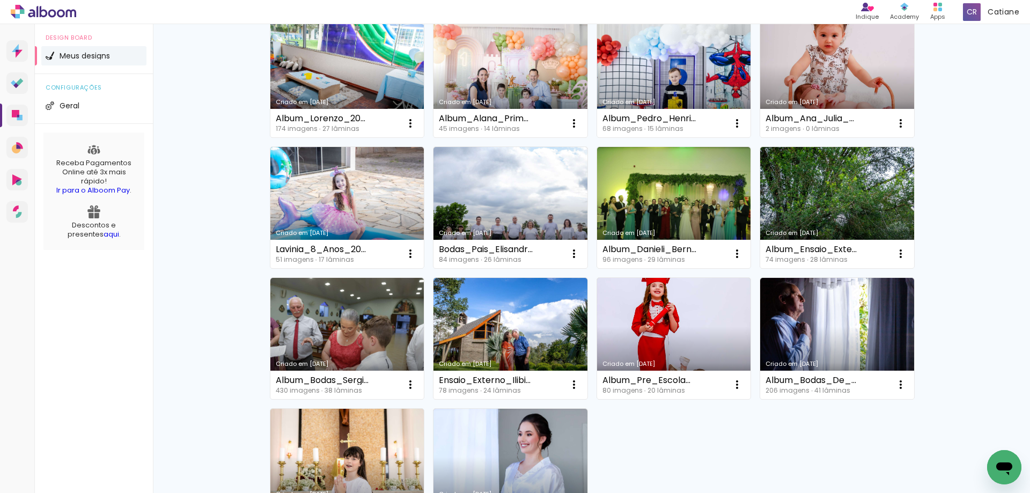
scroll to position [537, 0]
